Goal: Find specific page/section: Find specific page/section

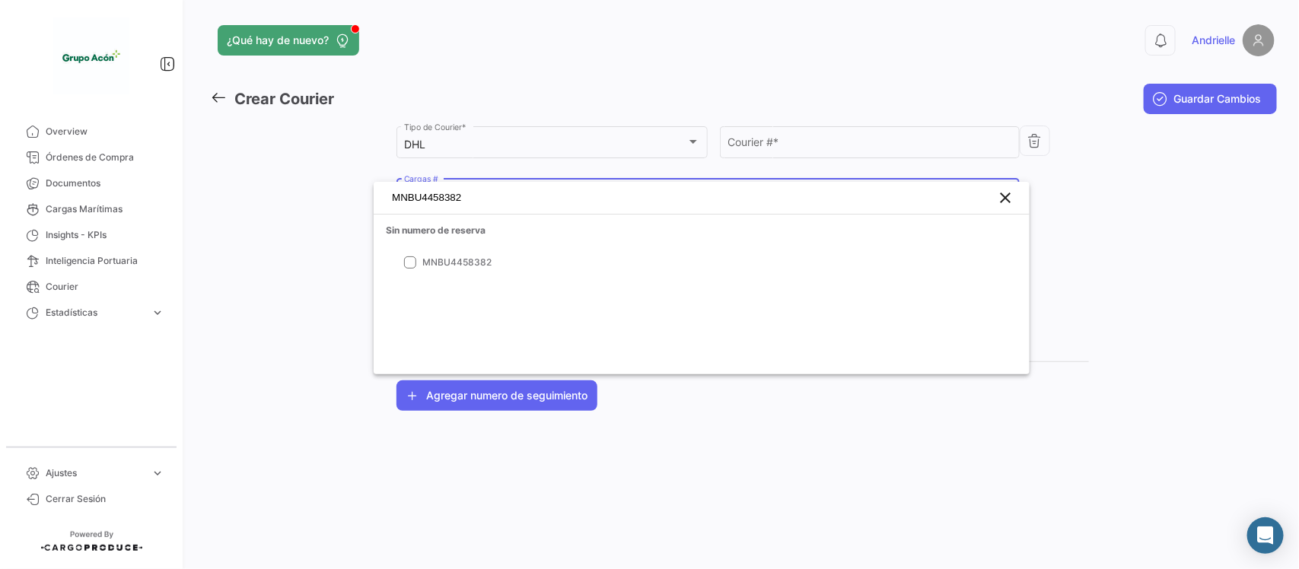
click at [100, 502] on div at bounding box center [649, 284] width 1299 height 569
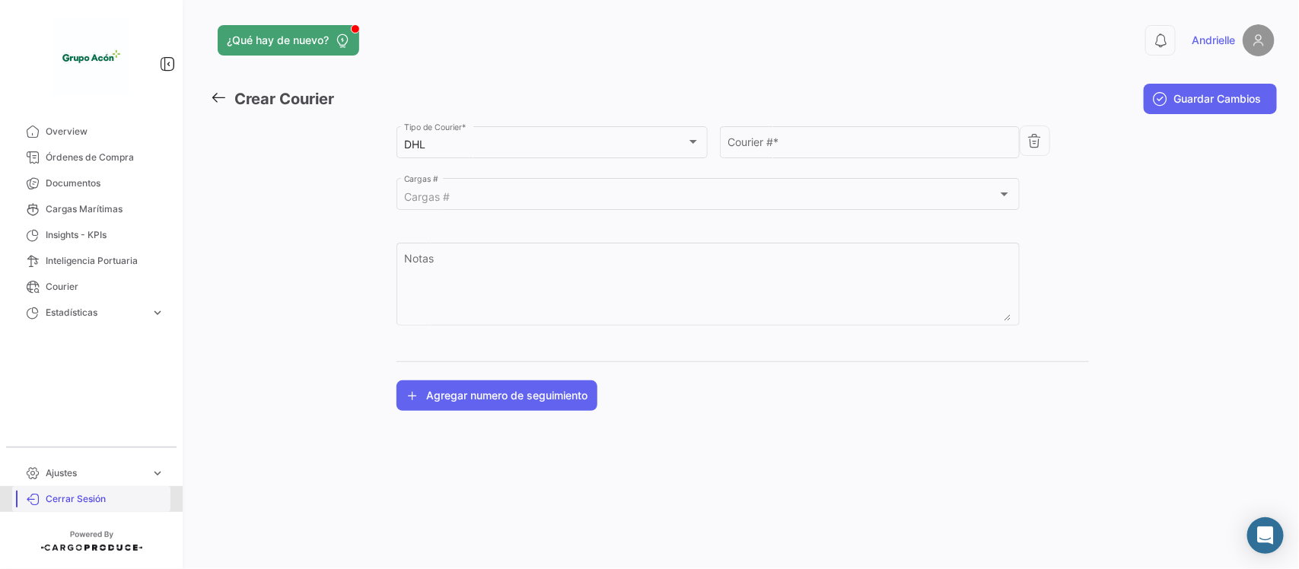
click at [97, 495] on span "Cerrar Sesión" at bounding box center [105, 499] width 119 height 14
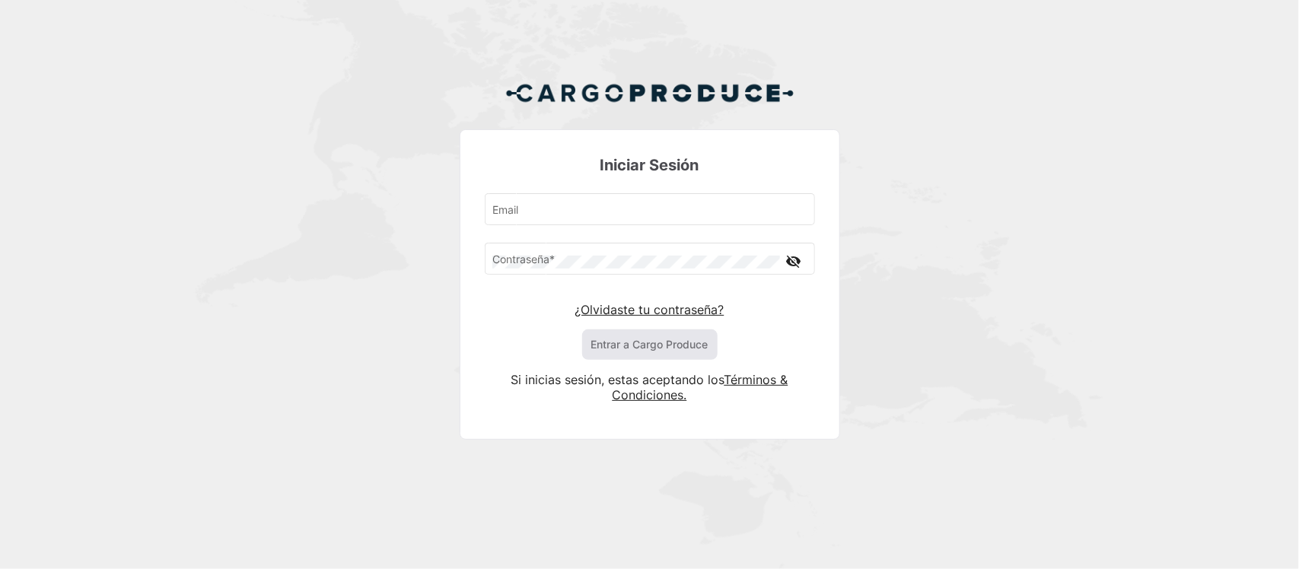
type input "[PERSON_NAME][EMAIL_ADDRESS][DOMAIN_NAME]"
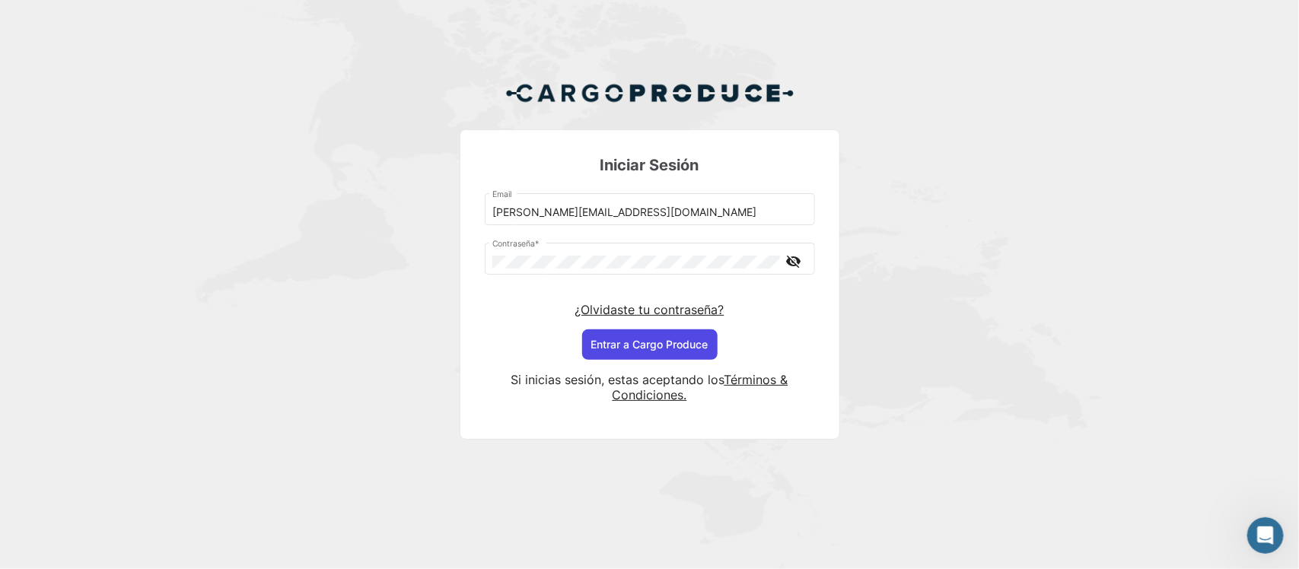
click at [617, 339] on button "Entrar a Cargo Produce" at bounding box center [649, 344] width 135 height 30
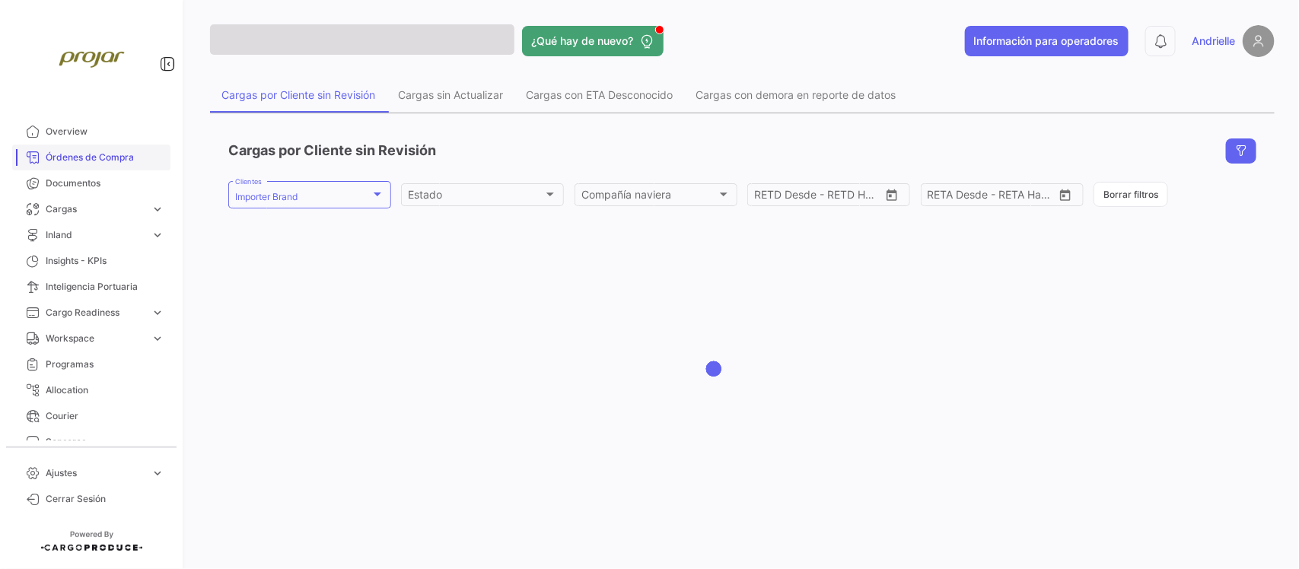
click at [97, 153] on span "Órdenes de Compra" at bounding box center [105, 158] width 119 height 14
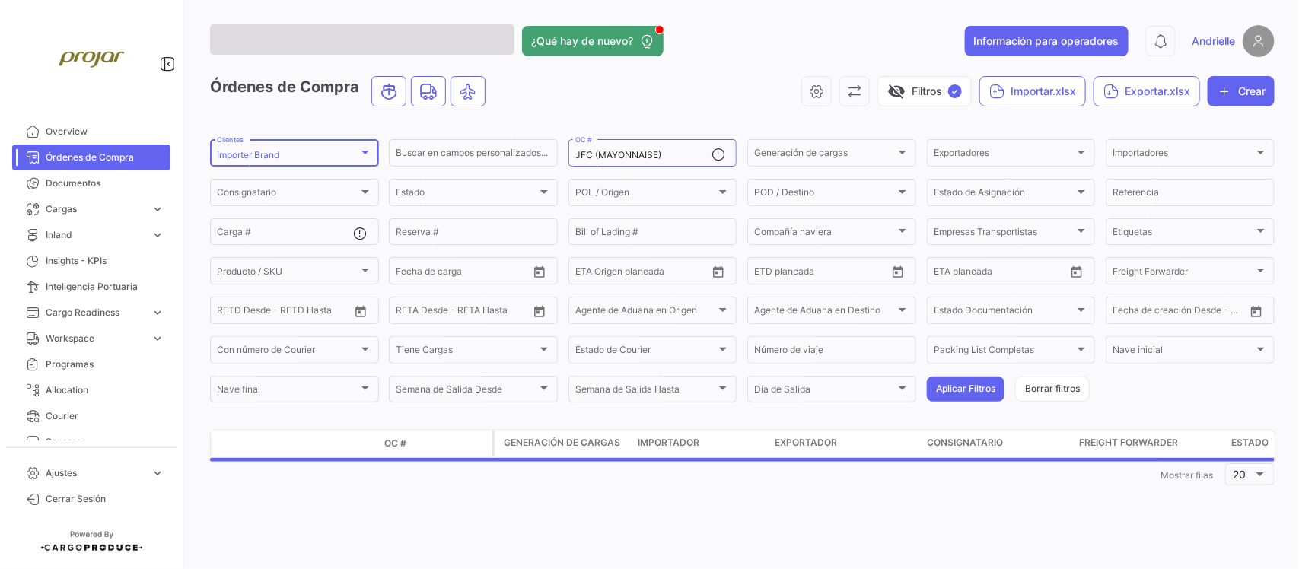
click at [287, 154] on div "Importer Brand" at bounding box center [288, 155] width 142 height 11
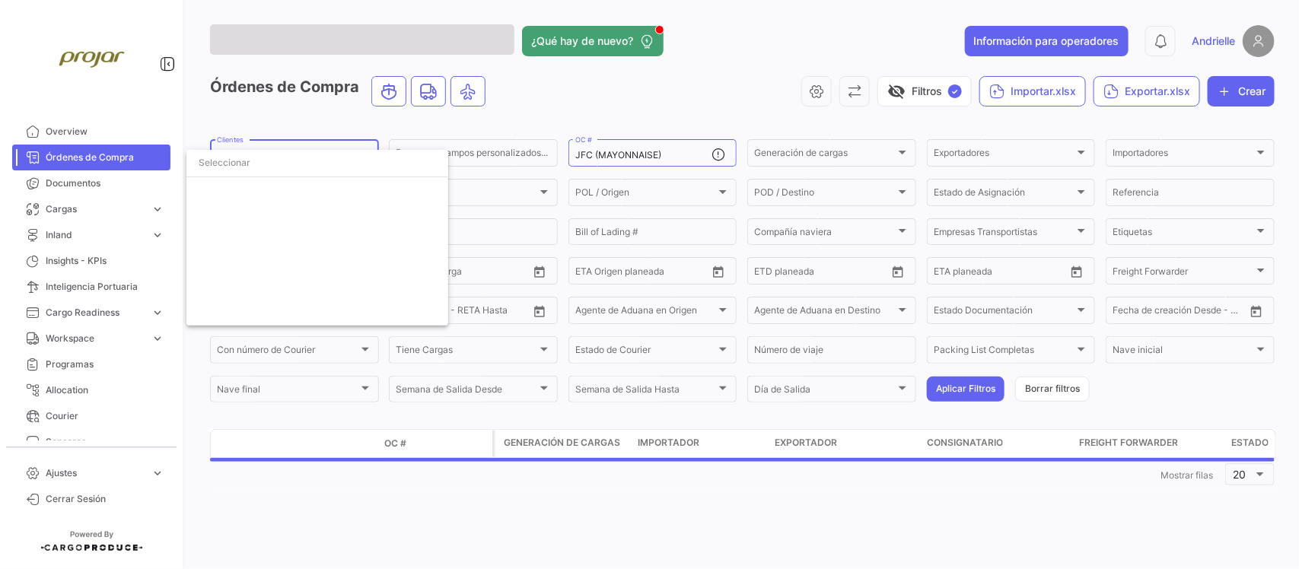
scroll to position [3442, 0]
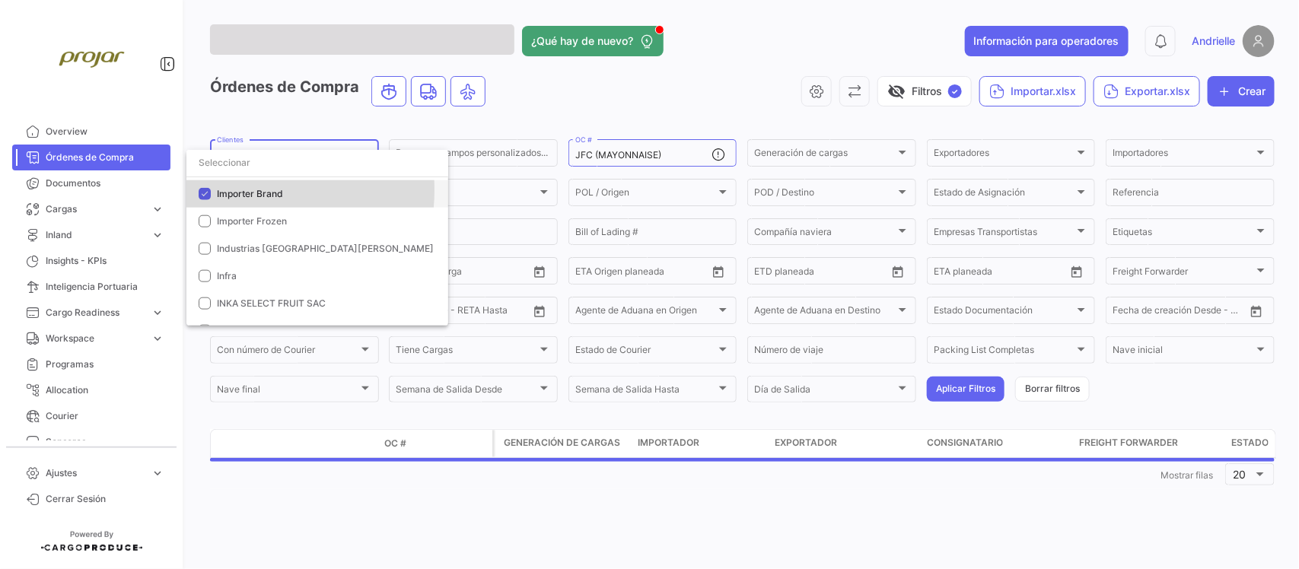
click at [244, 190] on span "Importer Brand" at bounding box center [250, 193] width 66 height 11
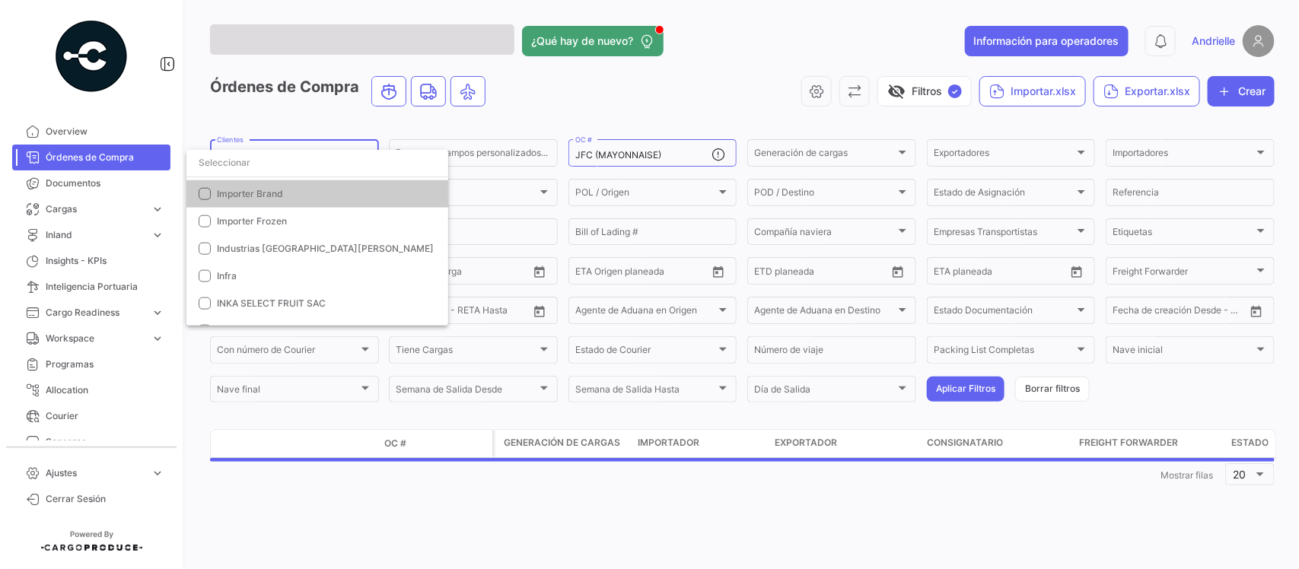
click at [263, 166] on input "dropdown search" at bounding box center [317, 162] width 262 height 27
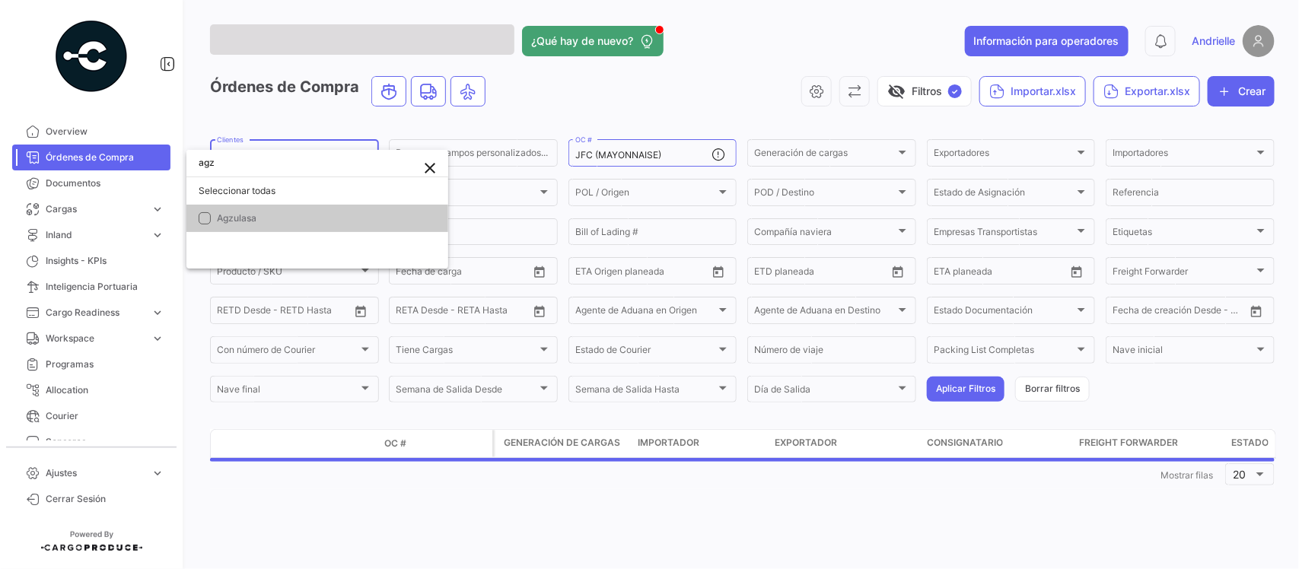
scroll to position [0, 0]
type input "agzu"
click at [264, 215] on span "Agzulasa" at bounding box center [326, 219] width 219 height 14
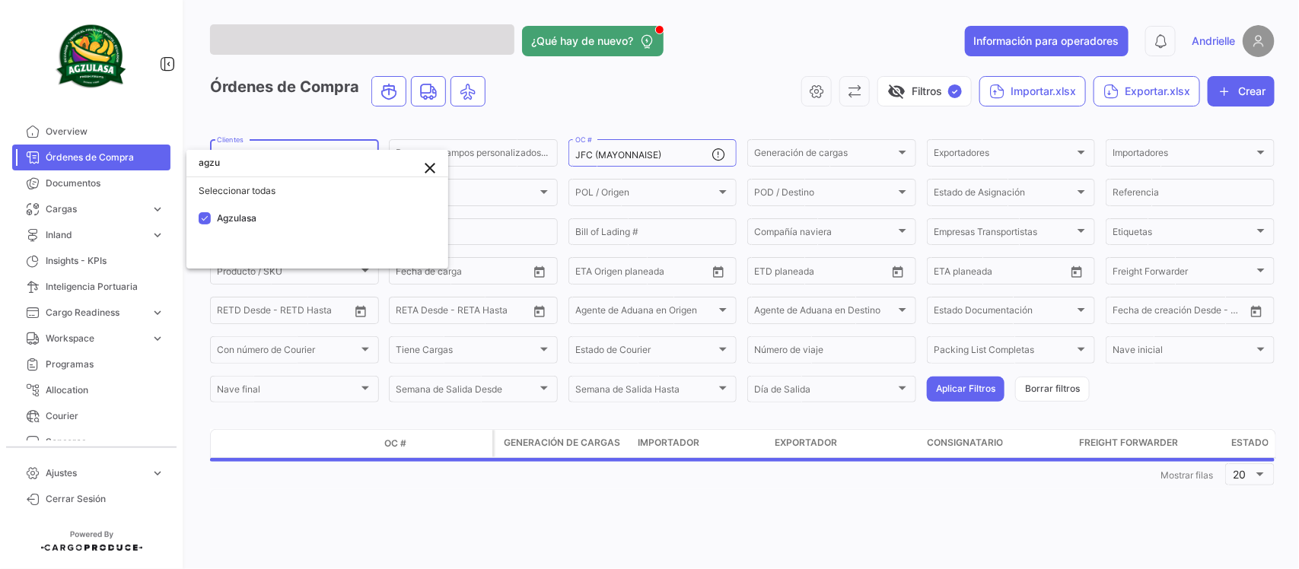
drag, startPoint x: 297, startPoint y: 145, endPoint x: 308, endPoint y: 131, distance: 17.8
click at [301, 142] on div at bounding box center [649, 284] width 1299 height 569
click at [308, 131] on app-list-header "Órdenes de Compra visibility_off Filtros ✓ Importar.xlsx Exportar.xlsx Crear Ag…" at bounding box center [742, 240] width 1064 height 329
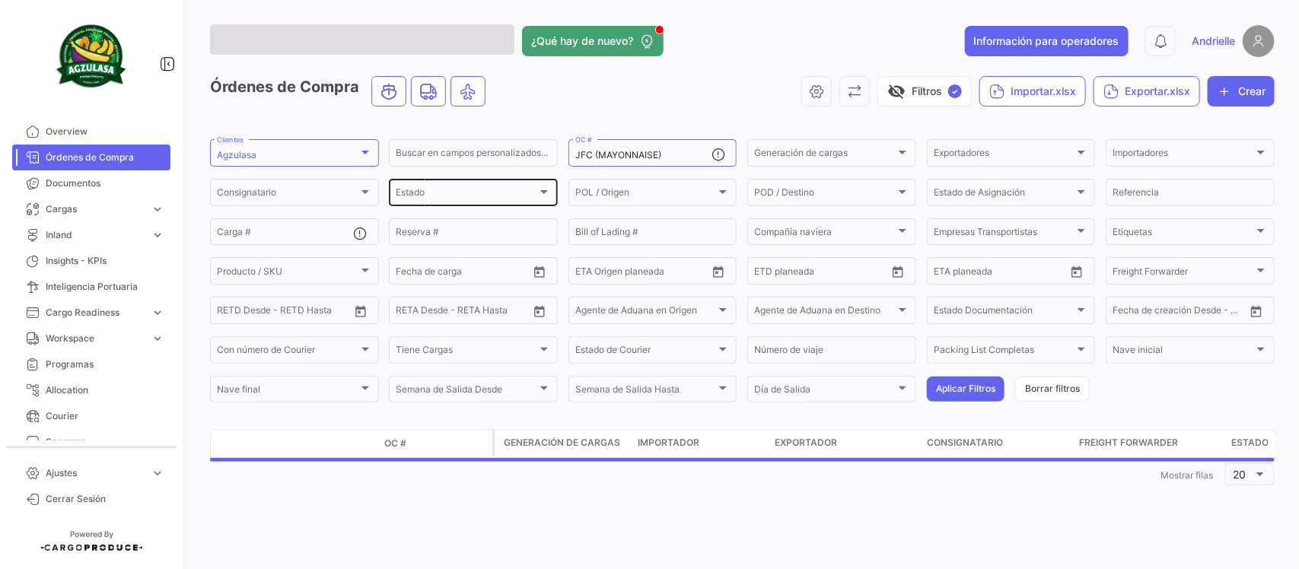
drag, startPoint x: 1042, startPoint y: 384, endPoint x: 530, endPoint y: 181, distance: 551.6
click at [1039, 384] on button "Borrar filtros" at bounding box center [1052, 389] width 75 height 25
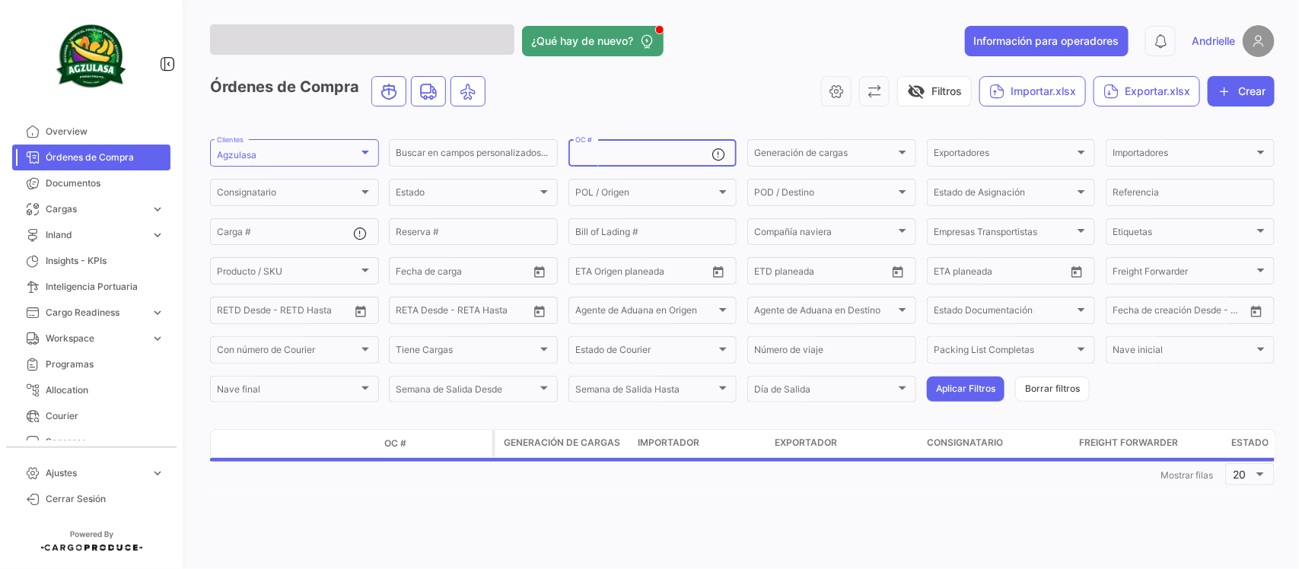
click at [598, 152] on input "OC #" at bounding box center [643, 155] width 137 height 11
paste input "UNIECPBO25360086"
type input "UNIECPBO25360086"
click at [966, 392] on button "Aplicar Filtros" at bounding box center [966, 389] width 78 height 25
click at [576, 158] on input "UNIECPBO25360086" at bounding box center [643, 155] width 137 height 11
